Goal: Task Accomplishment & Management: Manage account settings

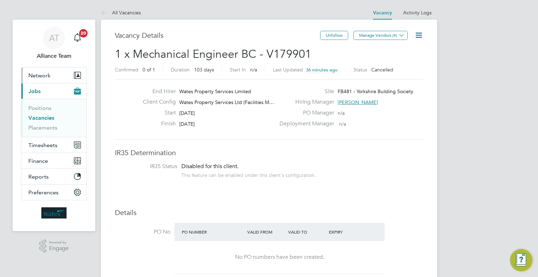
click at [49, 75] on span "Network" at bounding box center [39, 75] width 22 height 7
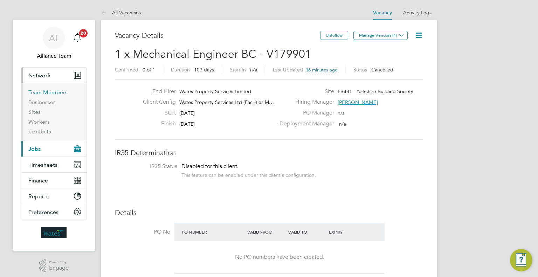
click at [48, 92] on link "Team Members" at bounding box center [47, 92] width 39 height 7
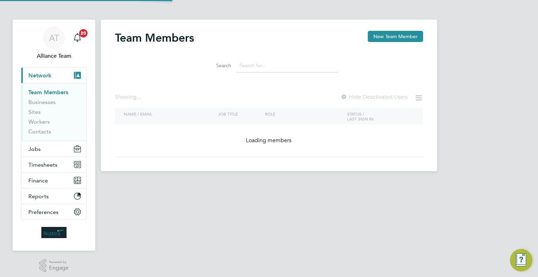
click at [259, 66] on input at bounding box center [287, 66] width 102 height 14
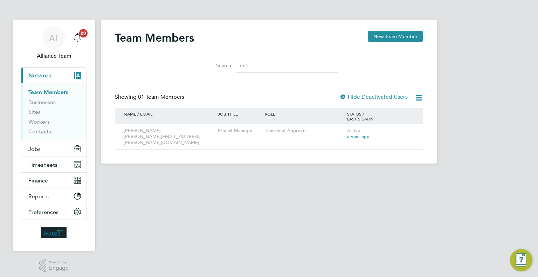
type input "bell"
click at [53, 155] on button "Jobs" at bounding box center [53, 148] width 65 height 15
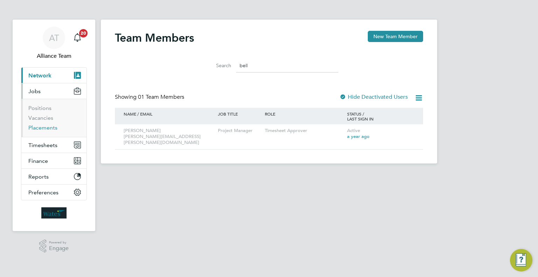
click at [50, 126] on link "Placements" at bounding box center [42, 127] width 29 height 7
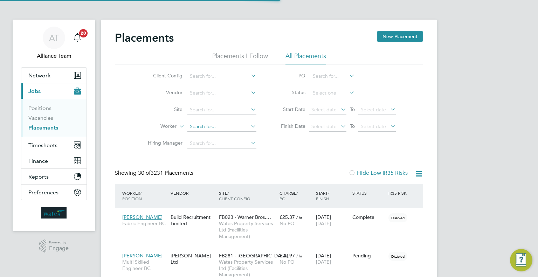
scroll to position [3, 3]
click at [203, 126] on input at bounding box center [221, 127] width 69 height 10
click at [227, 134] on li "[PERSON_NAME]" at bounding box center [221, 135] width 69 height 9
type input "[PERSON_NAME]"
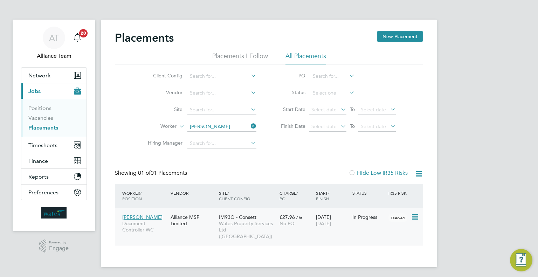
click at [308, 218] on div "£27.96 / hr No PO" at bounding box center [296, 221] width 36 height 20
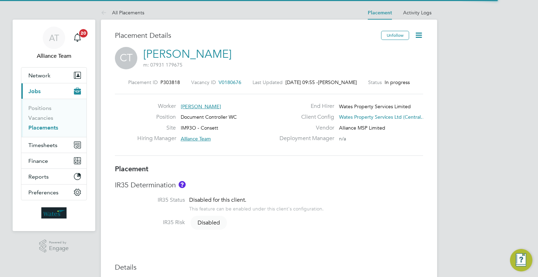
click at [419, 36] on icon at bounding box center [419, 35] width 9 height 9
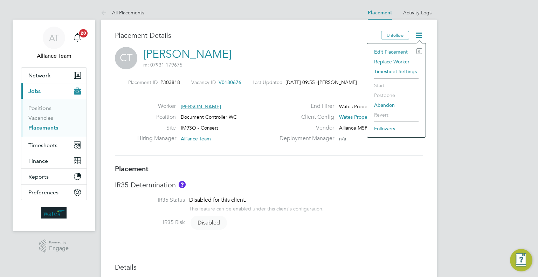
click at [405, 52] on li "Edit Placement e" at bounding box center [397, 52] width 52 height 10
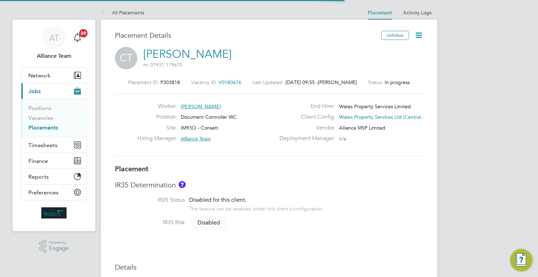
scroll to position [4, 4]
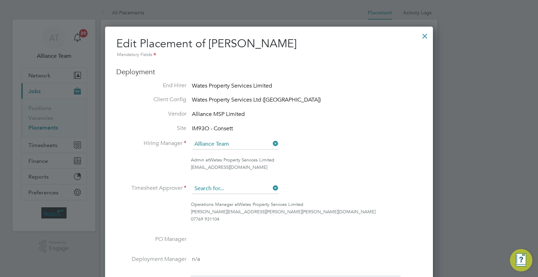
click at [211, 187] on input at bounding box center [235, 189] width 87 height 11
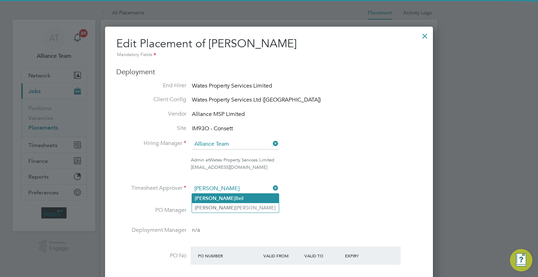
click at [250, 194] on li "Andrew Bell" at bounding box center [235, 198] width 87 height 9
type input "[PERSON_NAME]"
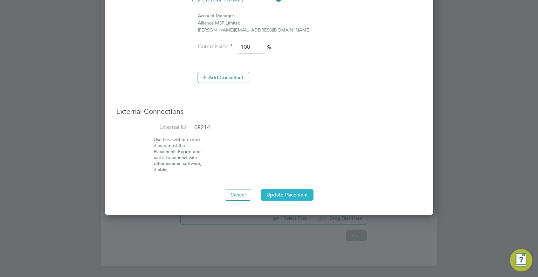
click at [285, 192] on button "Update Placement" at bounding box center [287, 194] width 53 height 11
